Goal: Task Accomplishment & Management: Manage account settings

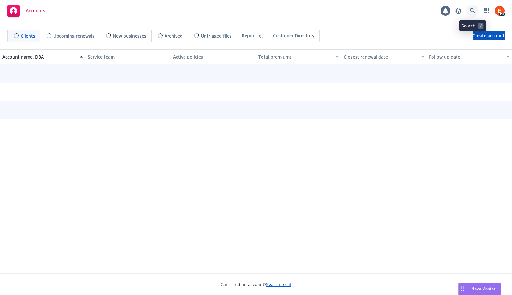
click at [472, 14] on link at bounding box center [473, 11] width 12 height 12
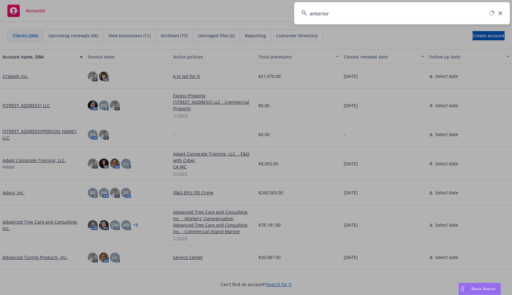
type input "anterior"
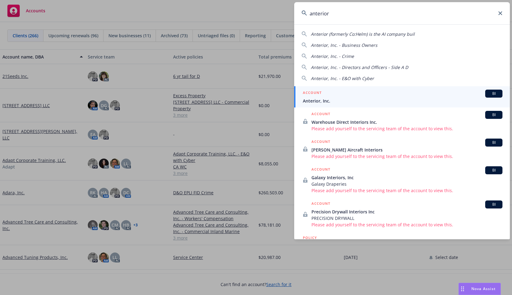
click at [323, 98] on span "Anterior, Inc." at bounding box center [403, 101] width 200 height 6
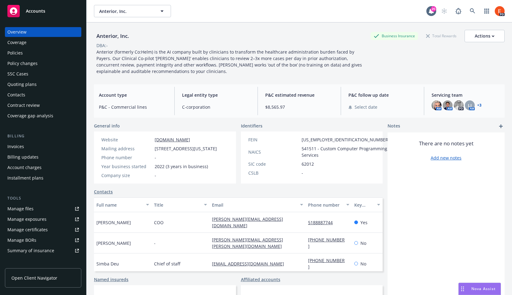
click at [15, 148] on div "Invoices" at bounding box center [15, 147] width 17 height 10
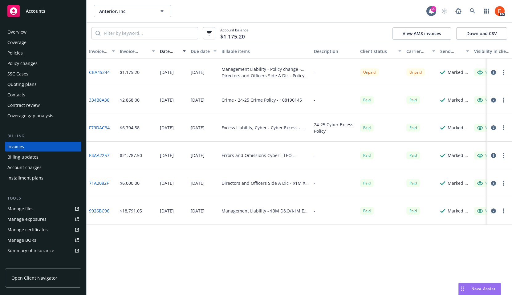
click at [15, 32] on div "Overview" at bounding box center [16, 32] width 19 height 10
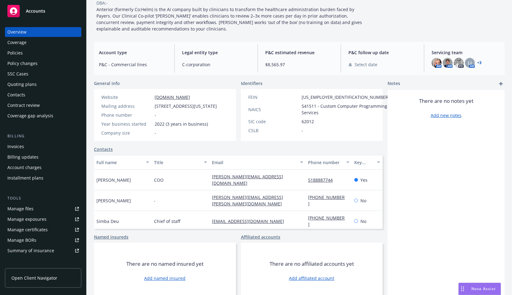
scroll to position [53, 0]
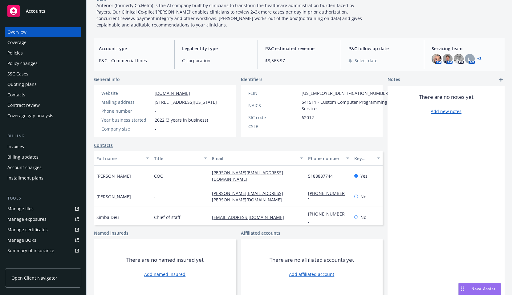
click at [14, 96] on div "Contacts" at bounding box center [16, 95] width 18 height 10
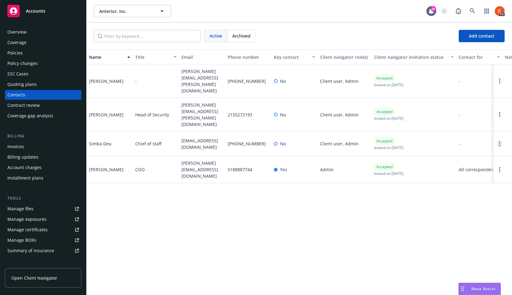
click at [499, 141] on icon "Open options" at bounding box center [499, 143] width 1 height 5
click at [444, 81] on link "Edit contact" at bounding box center [453, 79] width 84 height 12
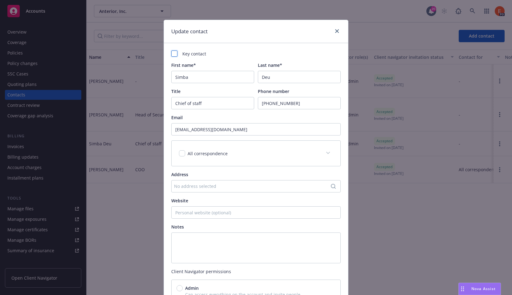
click at [173, 53] on div at bounding box center [174, 54] width 6 height 6
checkbox input "true"
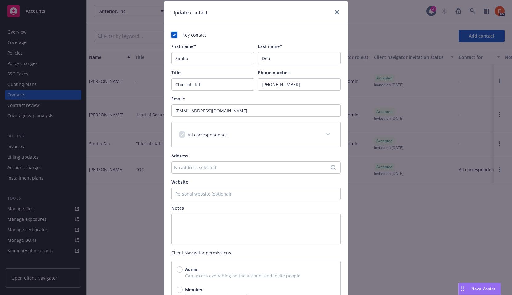
scroll to position [83, 0]
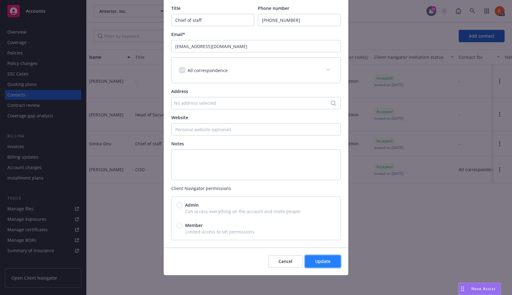
click at [319, 264] on span "Update" at bounding box center [322, 262] width 15 height 6
radio input "true"
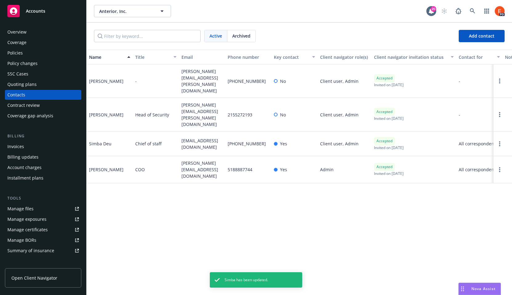
click at [15, 31] on div "Overview" at bounding box center [16, 32] width 19 height 10
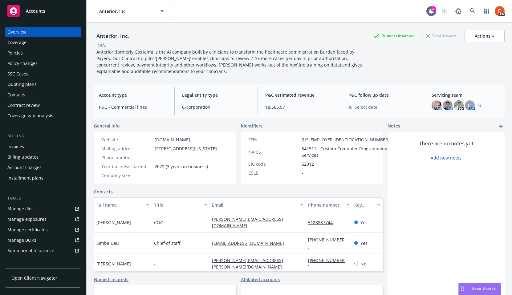
click at [479, 289] on span "Nova Assist" at bounding box center [483, 288] width 24 height 5
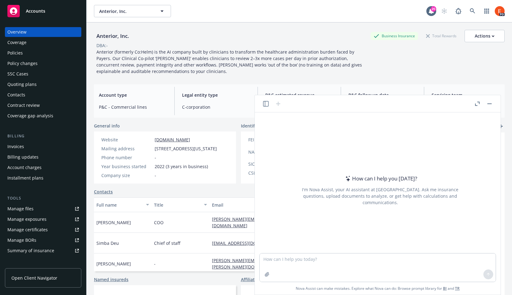
click at [490, 102] on button "button" at bounding box center [489, 103] width 7 height 7
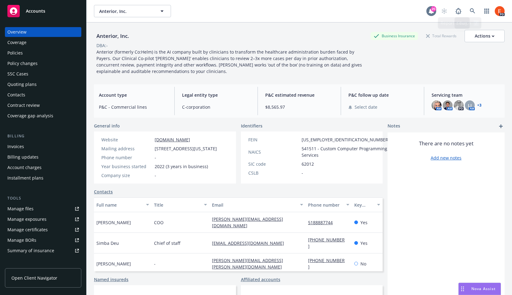
click at [428, 14] on icon at bounding box center [431, 11] width 6 height 6
click at [470, 10] on icon at bounding box center [473, 11] width 6 height 6
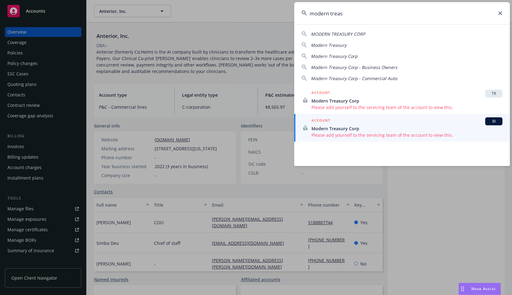
type input "modern treas"
click at [501, 14] on icon at bounding box center [501, 13] width 4 height 4
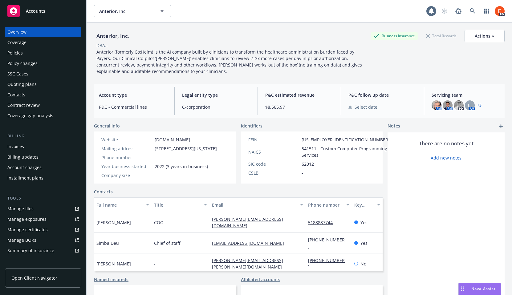
click at [18, 97] on div "Contacts" at bounding box center [16, 95] width 18 height 10
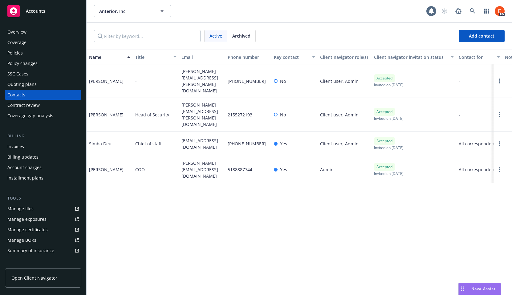
click at [35, 282] on link "Open Client Navigator" at bounding box center [43, 277] width 76 height 19
click at [16, 52] on div "Policies" at bounding box center [14, 53] width 15 height 10
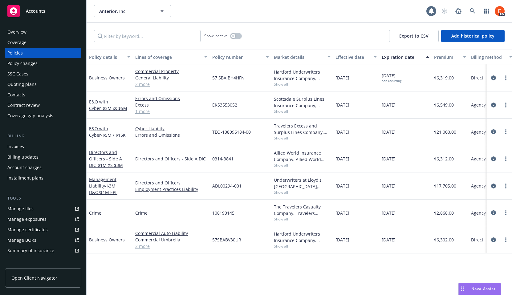
click at [16, 96] on div "Contacts" at bounding box center [16, 95] width 18 height 10
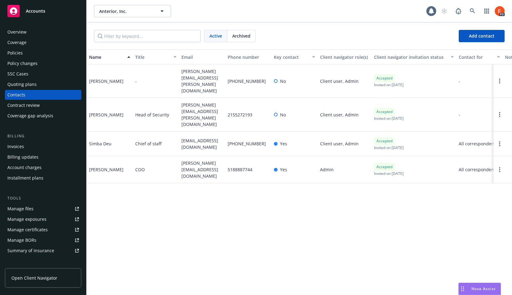
click at [26, 55] on div "Policies" at bounding box center [42, 53] width 71 height 10
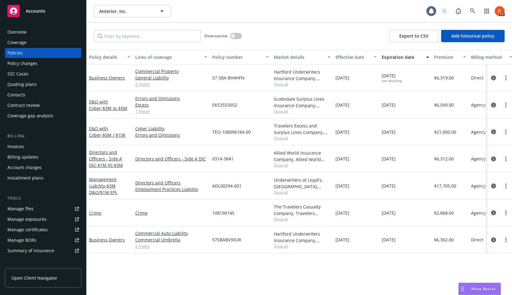
click at [38, 230] on div "Manage certificates" at bounding box center [27, 230] width 40 height 10
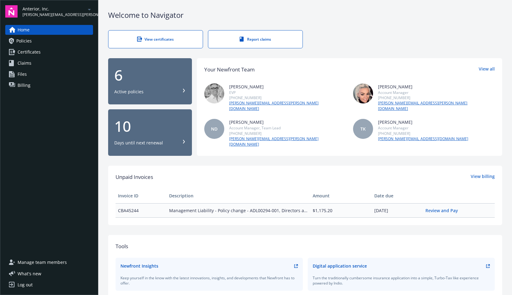
click at [23, 43] on span "Policies" at bounding box center [23, 41] width 15 height 10
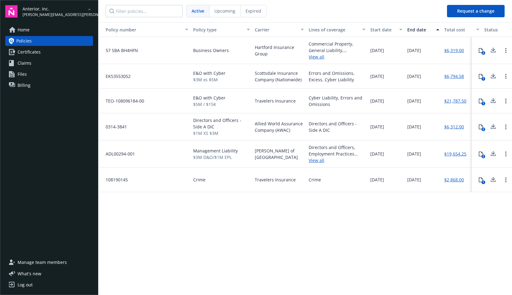
click at [49, 53] on link "Certificates" at bounding box center [49, 52] width 88 height 10
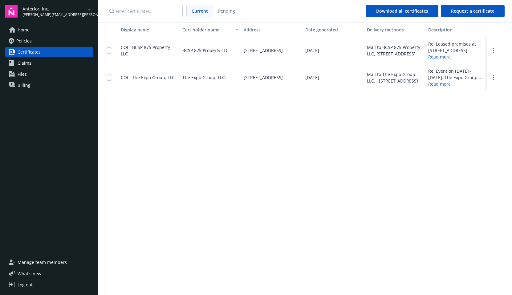
click at [40, 64] on link "Claims" at bounding box center [49, 63] width 88 height 10
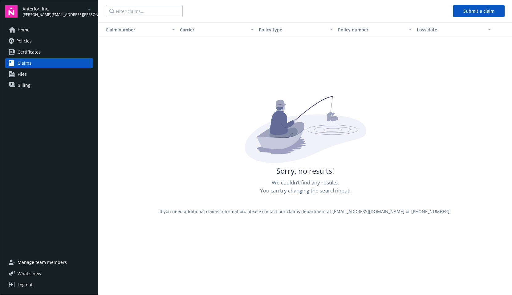
click at [27, 73] on link "Files" at bounding box center [49, 74] width 88 height 10
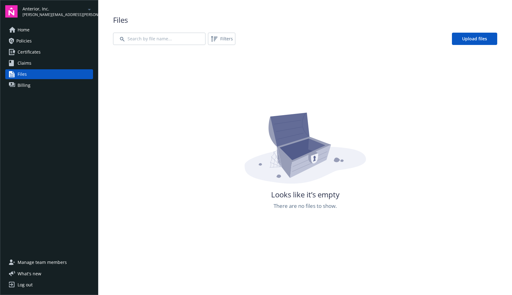
click at [31, 84] on link "Billing" at bounding box center [49, 85] width 88 height 10
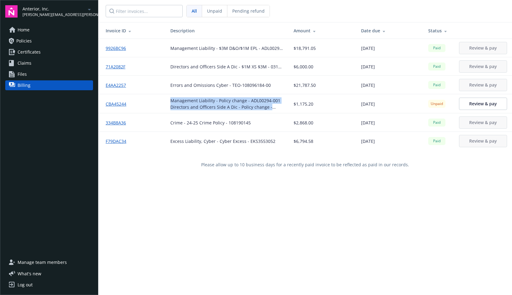
drag, startPoint x: 168, startPoint y: 100, endPoint x: 281, endPoint y: 110, distance: 113.8
click at [281, 110] on td "Management Liability - Policy change - ADL00294-001 Directors and Officers Side…" at bounding box center [226, 103] width 123 height 19
click at [27, 29] on span "Home" at bounding box center [24, 30] width 12 height 10
